Goal: Check status: Check status

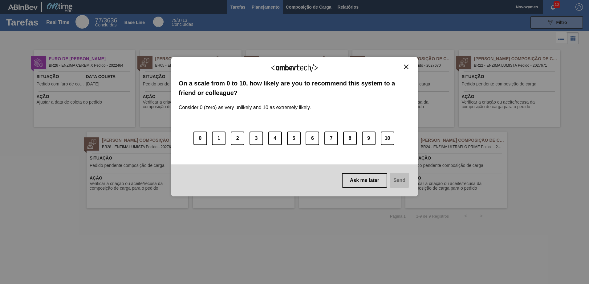
click at [266, 10] on div "We appreciate your feedback! On a scale from 0 to 10, how likely are you to rec…" at bounding box center [294, 126] width 246 height 267
click at [407, 67] on img "Close" at bounding box center [406, 67] width 5 height 5
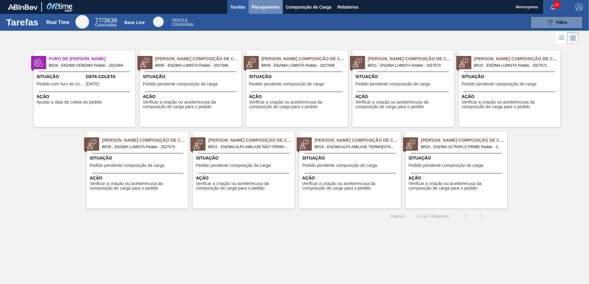
click at [261, 6] on span "Planejamento" at bounding box center [265, 6] width 28 height 7
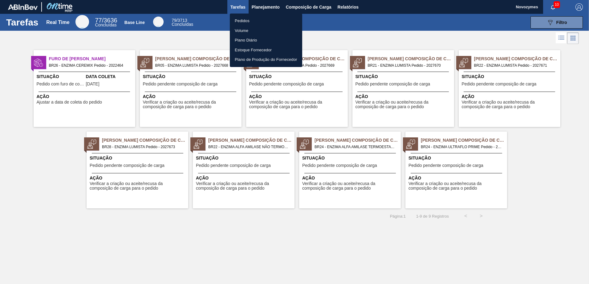
click at [267, 6] on div at bounding box center [294, 142] width 589 height 284
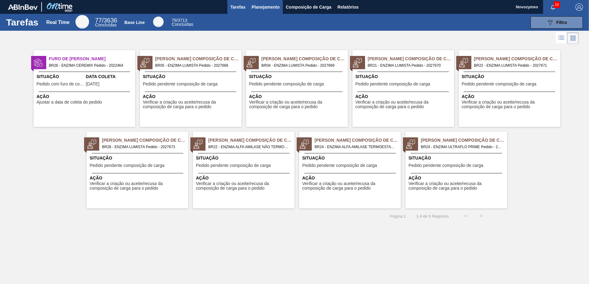
click at [267, 9] on span "Planejamento" at bounding box center [265, 6] width 28 height 7
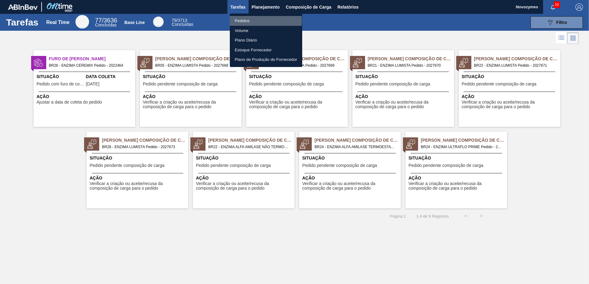
click at [238, 21] on li "Pedidos" at bounding box center [266, 21] width 72 height 10
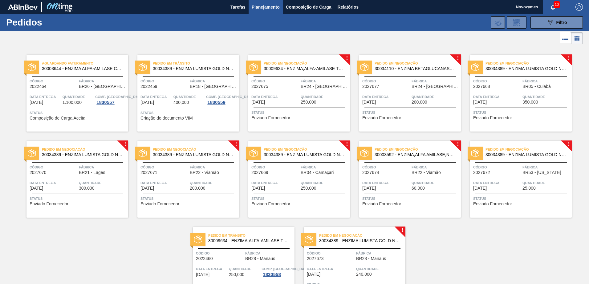
click at [167, 38] on div at bounding box center [294, 38] width 589 height 15
click at [302, 91] on div "Pedido em Negociação 30009634 - ENZIMA;ALFA-AMILASE TERMOESTÁVEL;TERMAMY Código…" at bounding box center [299, 93] width 102 height 77
click at [174, 41] on div at bounding box center [294, 38] width 589 height 15
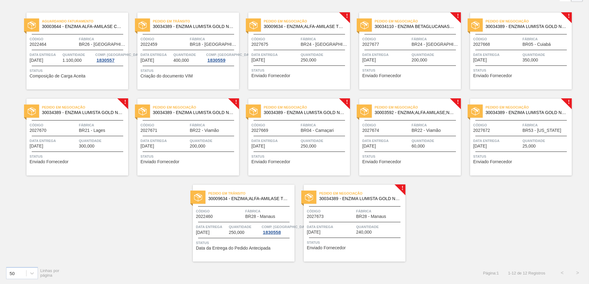
scroll to position [42, 0]
click at [363, 210] on span "Fábrica" at bounding box center [380, 211] width 48 height 6
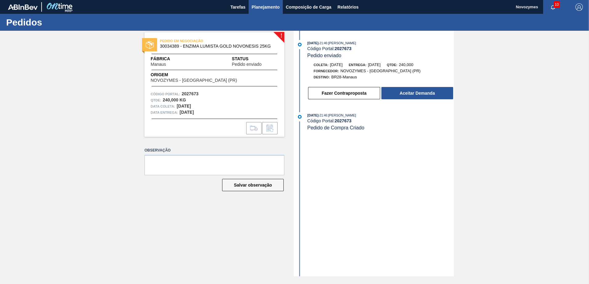
click at [258, 7] on span "Planejamento" at bounding box center [265, 6] width 28 height 7
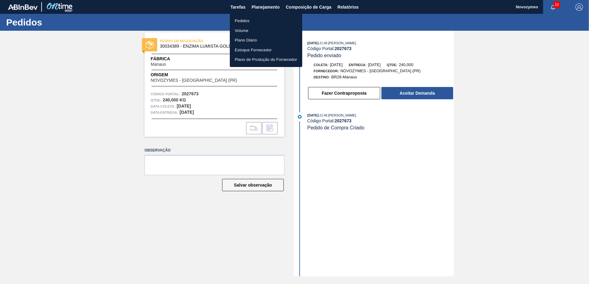
click at [245, 20] on li "Pedidos" at bounding box center [266, 21] width 72 height 10
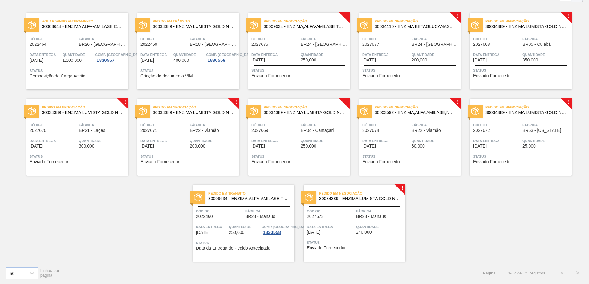
scroll to position [42, 0]
click at [172, 139] on span "Data entrega" at bounding box center [164, 141] width 48 height 6
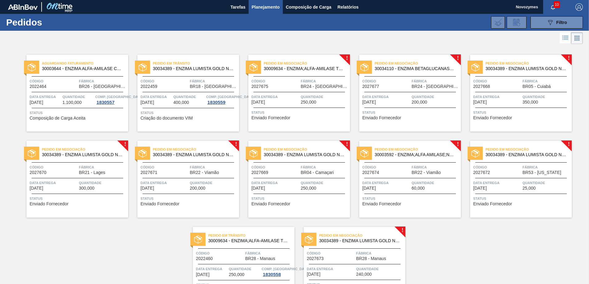
click at [541, 108] on div at bounding box center [520, 108] width 91 height 0
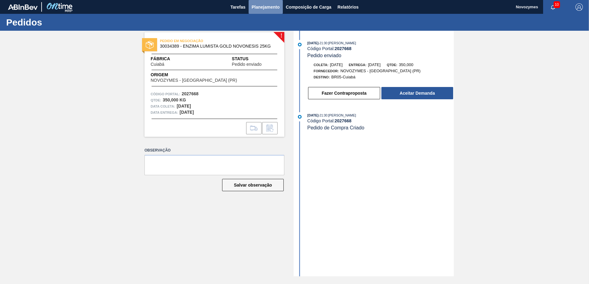
click at [263, 9] on span "Planejamento" at bounding box center [265, 6] width 28 height 7
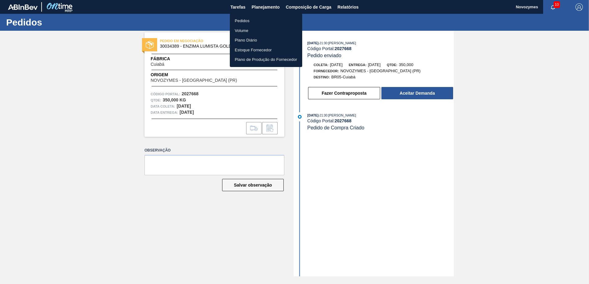
click at [252, 21] on li "Pedidos" at bounding box center [266, 21] width 72 height 10
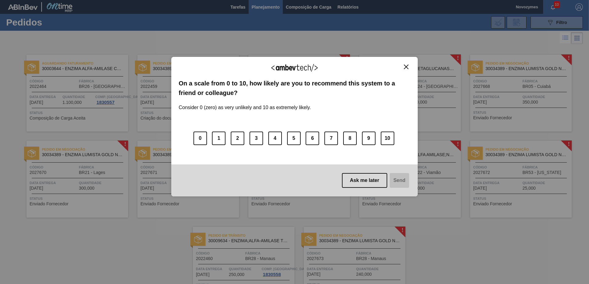
click at [408, 69] on img "Close" at bounding box center [406, 67] width 5 height 5
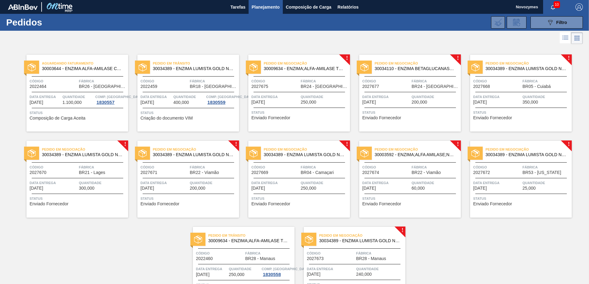
click at [214, 46] on div "Pedido em Trânsito 30034389 - ENZIMA LUMISTA GOLD NOVONESIS 25KG Código 2022459…" at bounding box center [183, 89] width 111 height 86
click at [162, 28] on div "089F7B8B-B2A5-4AFE-B5C0-19BA573D28AC Filtro Código Pedido Portal Códido PO SAP …" at bounding box center [341, 22] width 487 height 18
click at [316, 98] on span "Quantidade" at bounding box center [324, 97] width 48 height 6
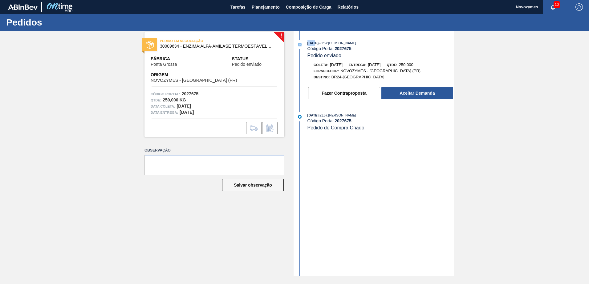
drag, startPoint x: 314, startPoint y: 42, endPoint x: 295, endPoint y: 43, distance: 19.4
click at [295, 43] on div "[DATE] 21:57 : [PERSON_NAME] Código Portal: 2027675 Pedido enviado" at bounding box center [374, 49] width 159 height 19
click at [103, 76] on div "! PEDIDO EM NEGOCIAÇÃO 30009634 - ENZIMA;ALFA-AMILASE TERMOESTÁVEL;TERMAMY Fábr…" at bounding box center [294, 154] width 589 height 246
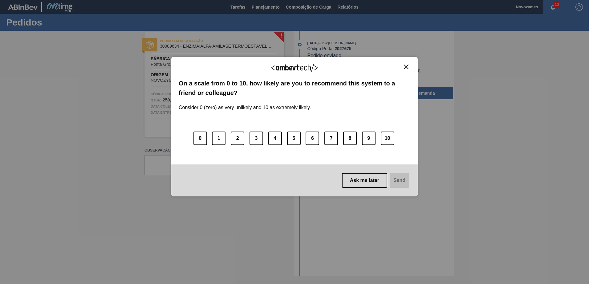
click at [400, 67] on div "We appreciate your feedback!" at bounding box center [294, 71] width 231 height 14
click at [407, 68] on img "Close" at bounding box center [406, 67] width 5 height 5
